Goal: Information Seeking & Learning: Get advice/opinions

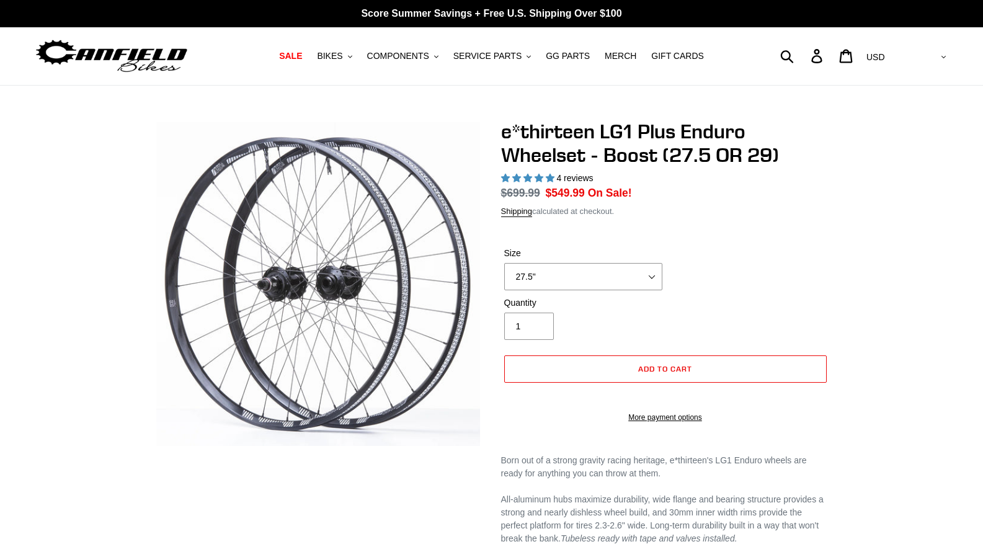
select select "highest-rating"
